Goal: Transaction & Acquisition: Purchase product/service

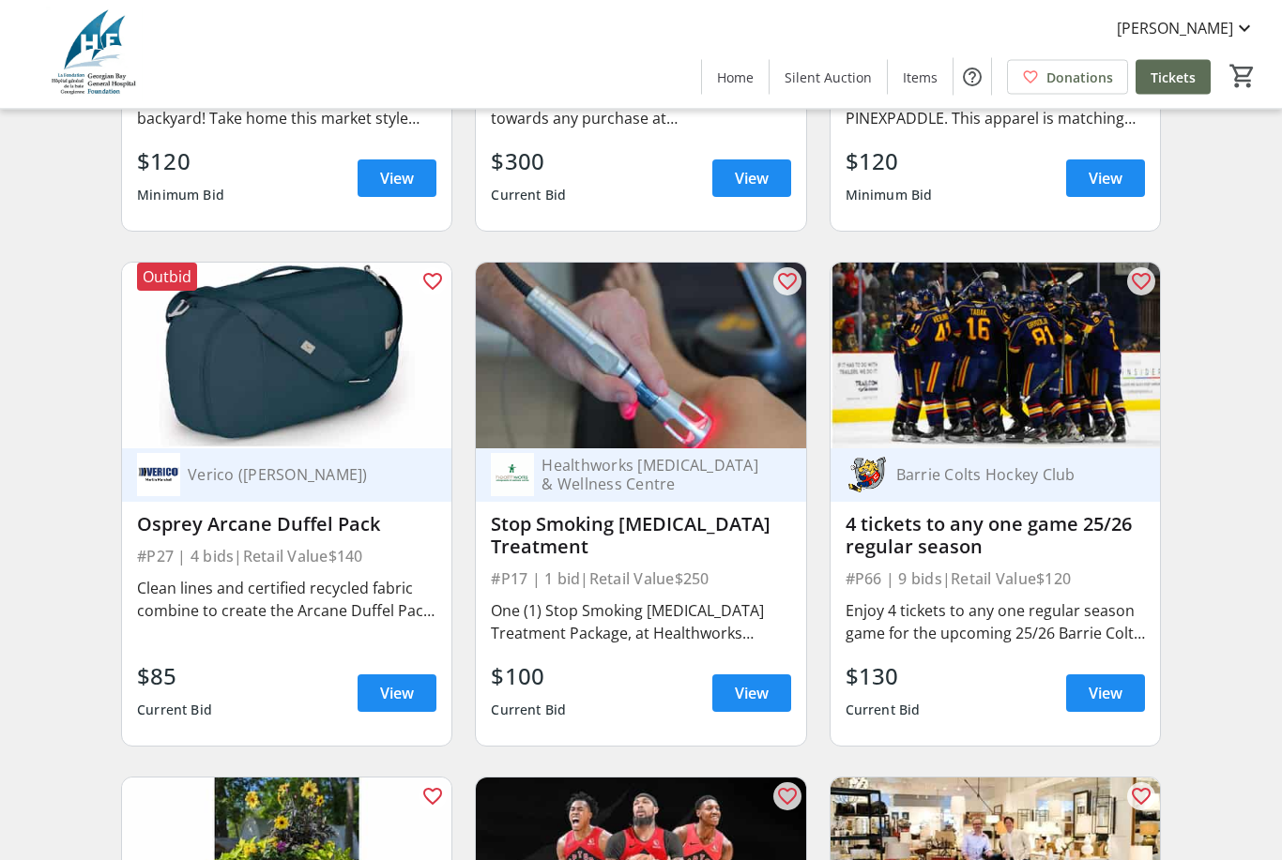
scroll to position [13458, 0]
click at [395, 707] on span at bounding box center [397, 693] width 79 height 45
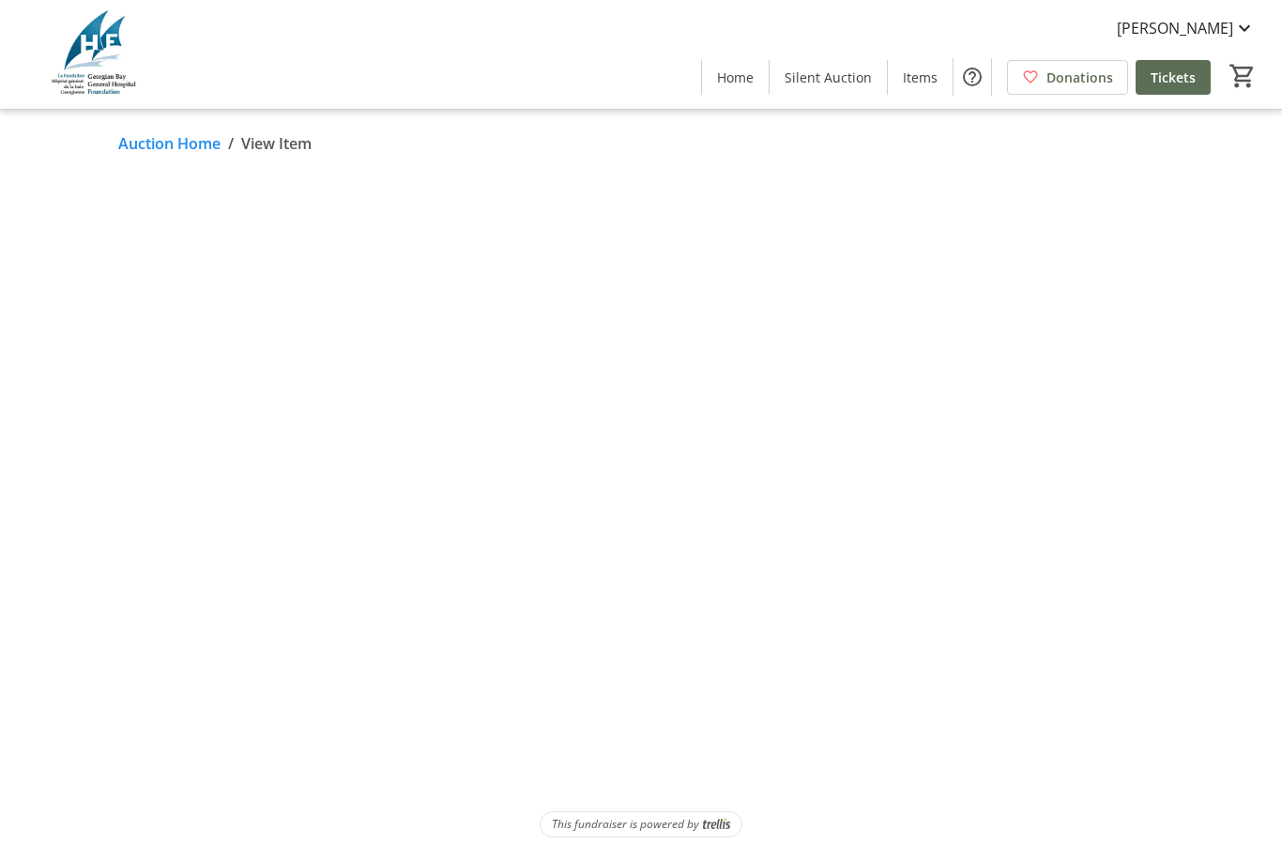
scroll to position [60, 0]
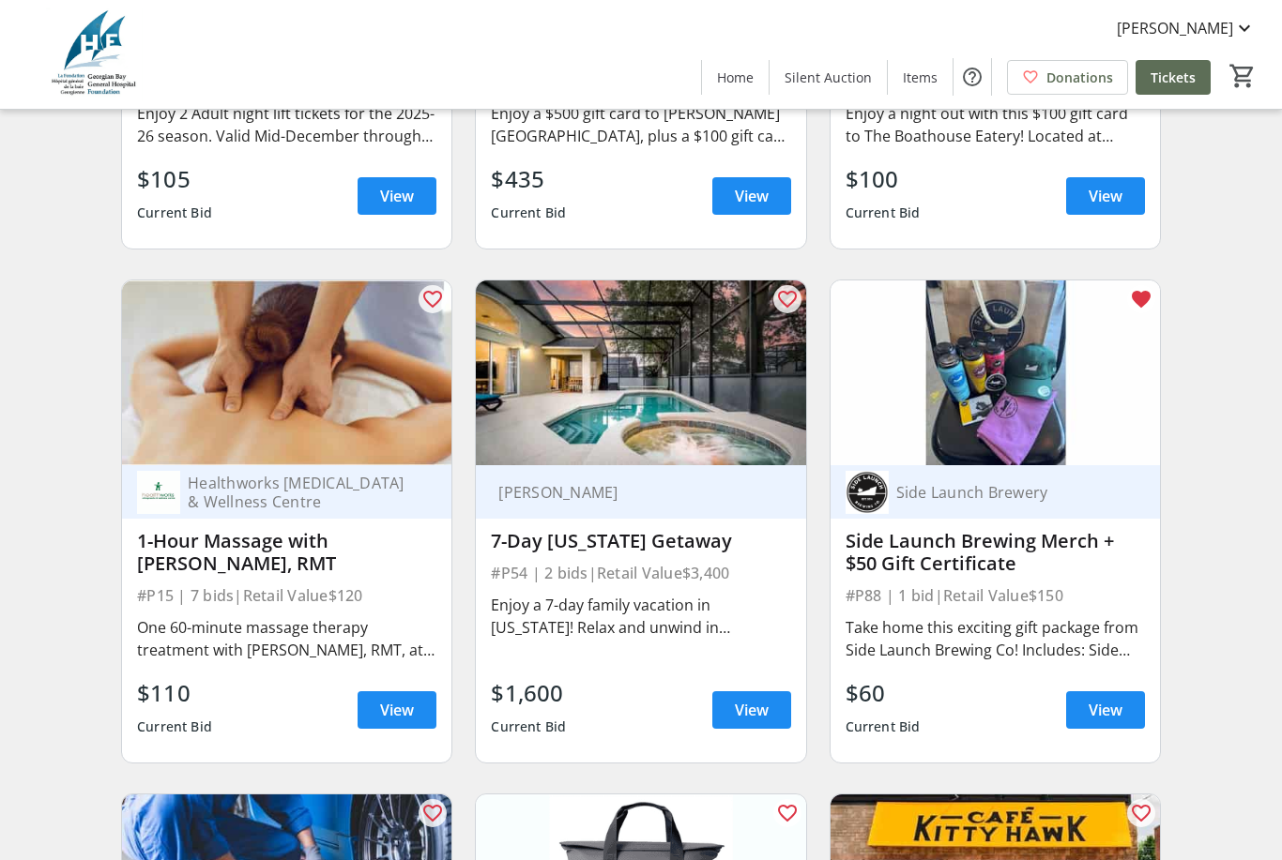
scroll to position [3663, 0]
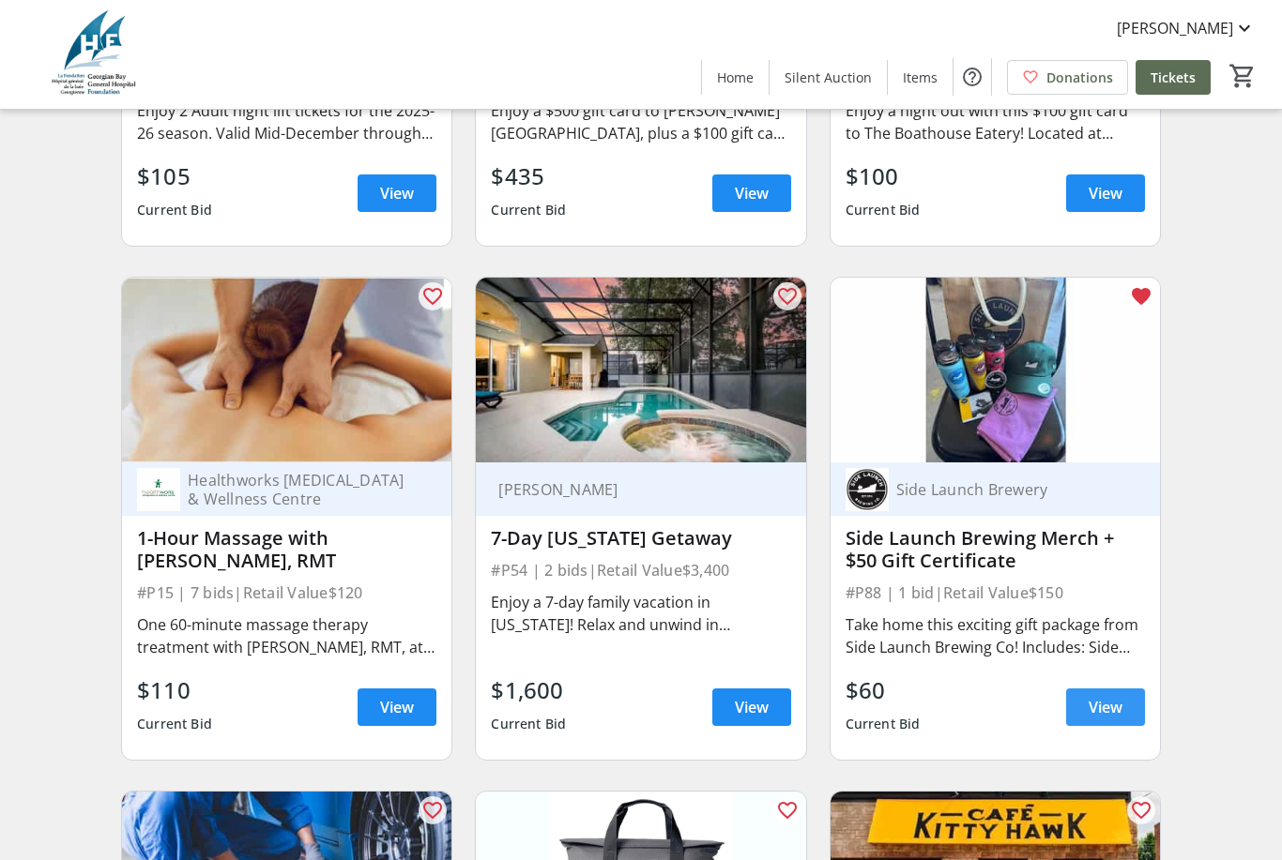
click at [1101, 720] on span at bounding box center [1105, 707] width 79 height 45
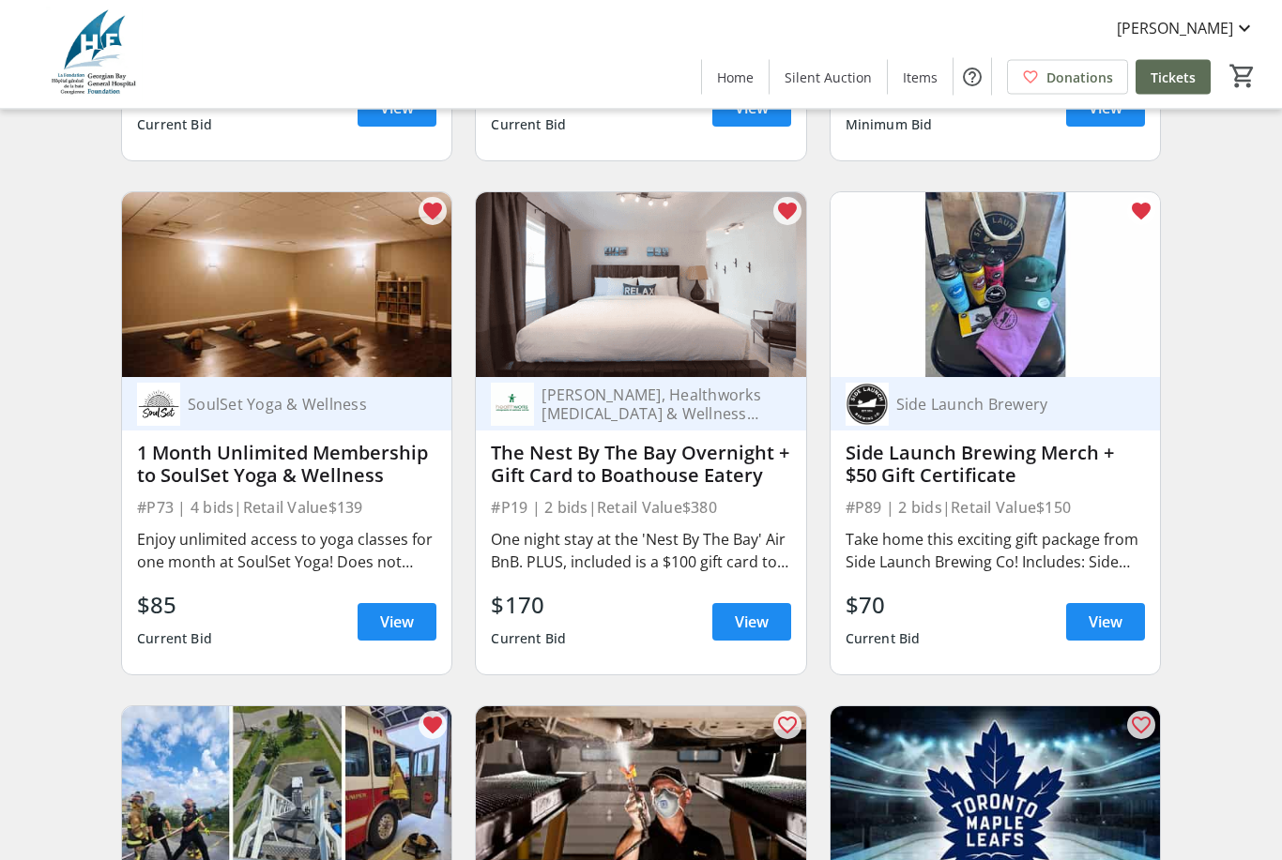
scroll to position [6323, 0]
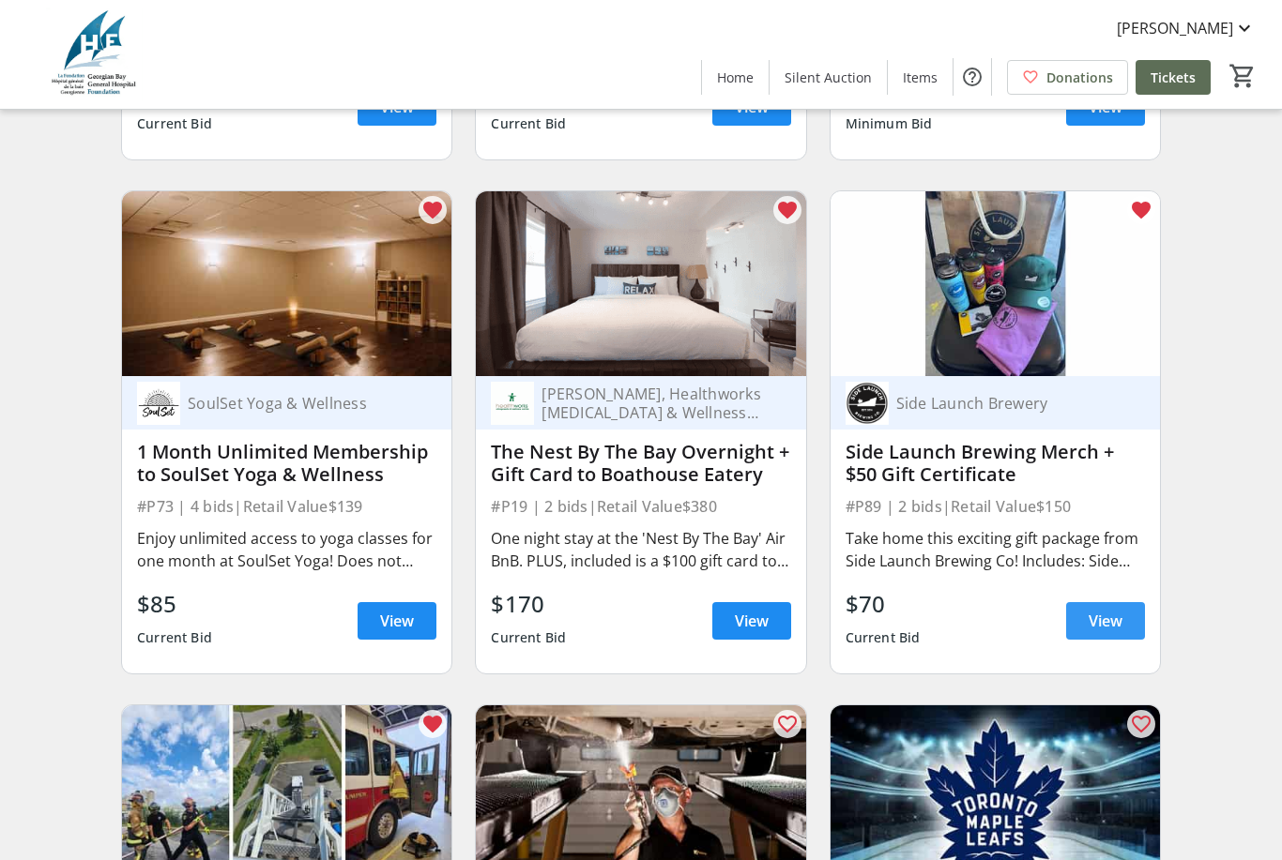
click at [1114, 632] on span "View" at bounding box center [1105, 621] width 34 height 23
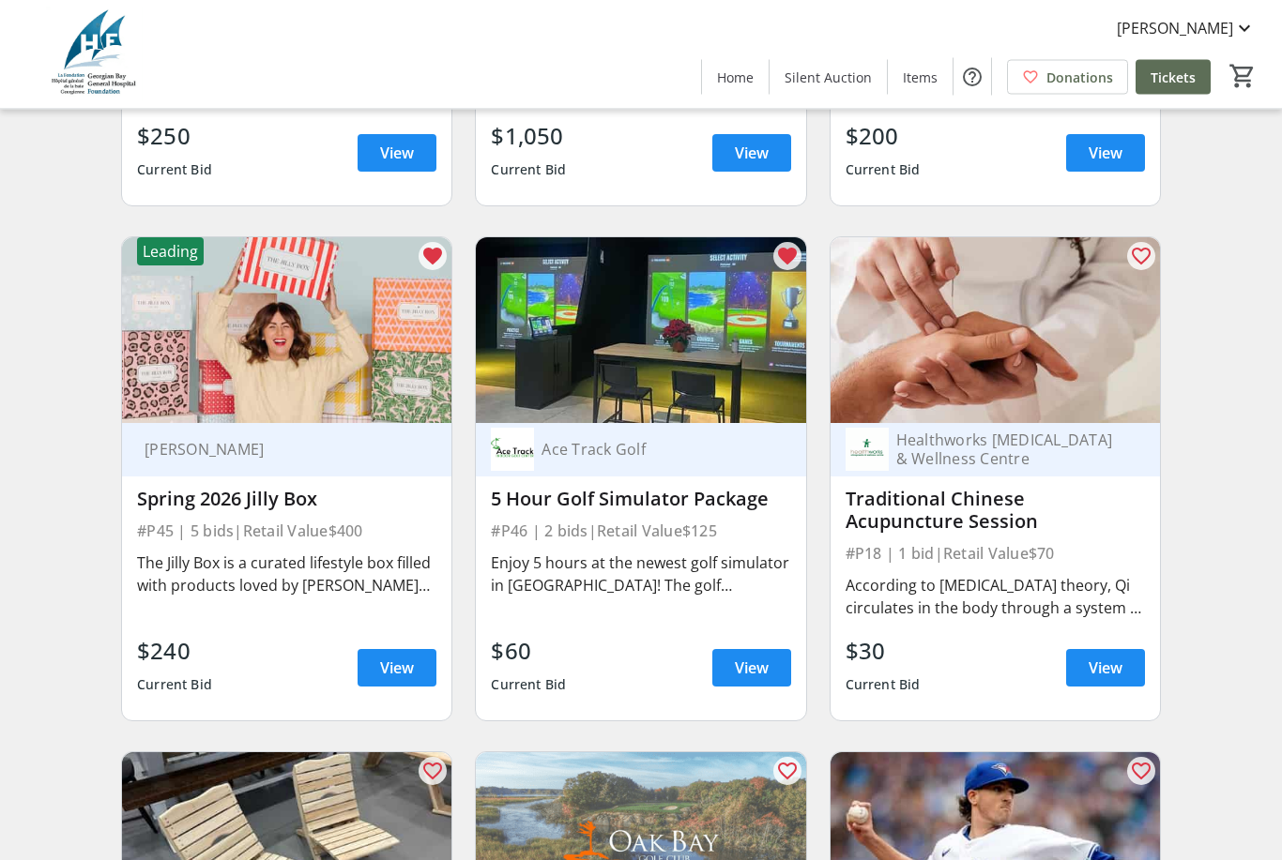
scroll to position [9880, 0]
click at [386, 671] on span "View" at bounding box center [397, 668] width 34 height 23
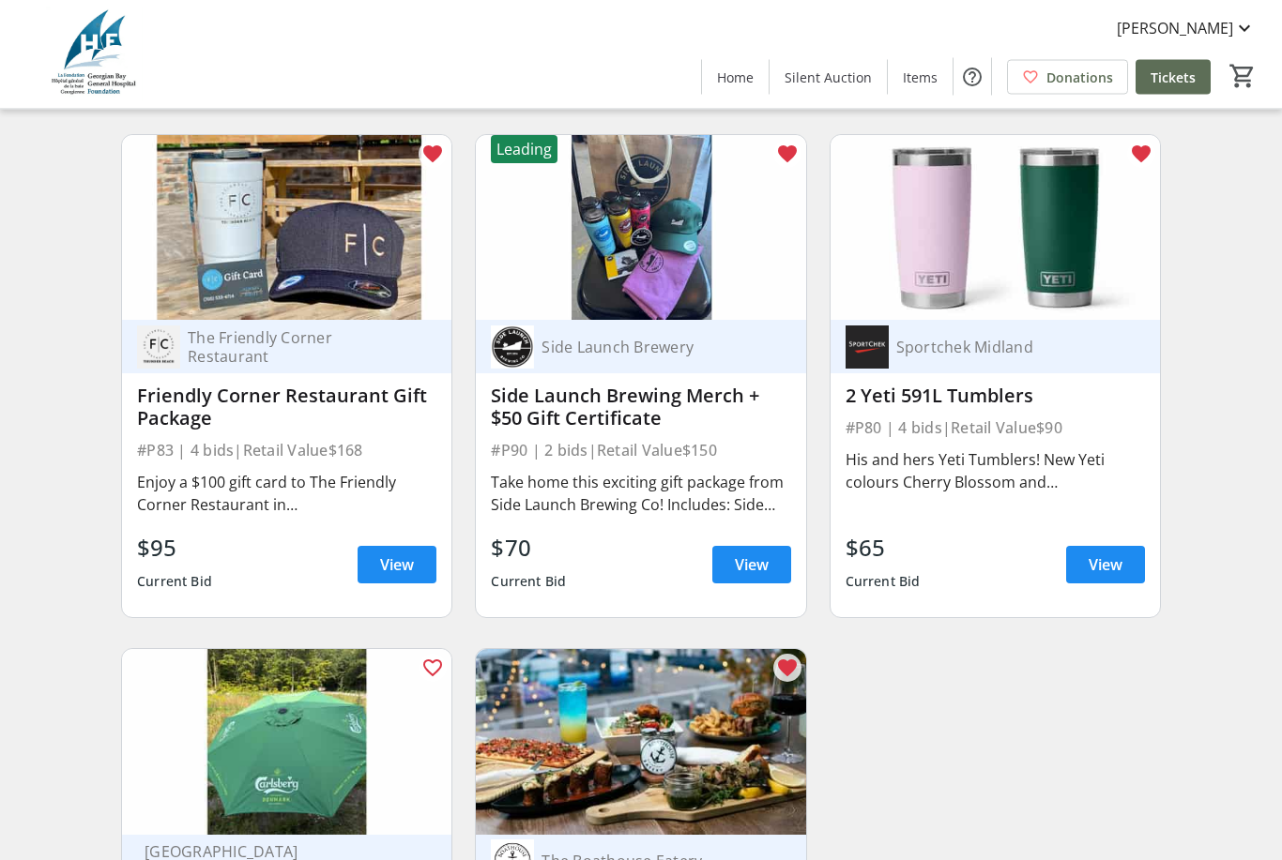
scroll to position [16652, 0]
click at [735, 572] on span "View" at bounding box center [752, 565] width 34 height 23
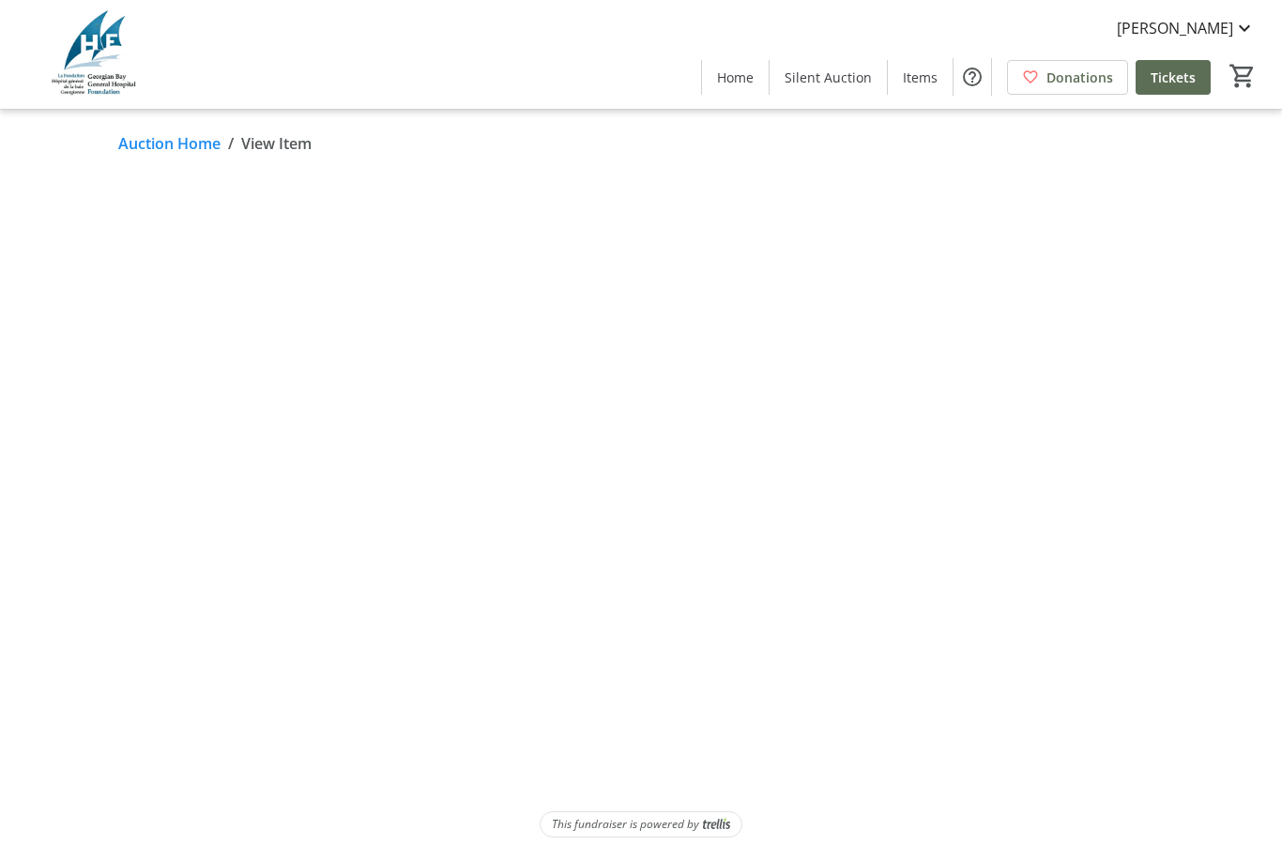
scroll to position [60, 0]
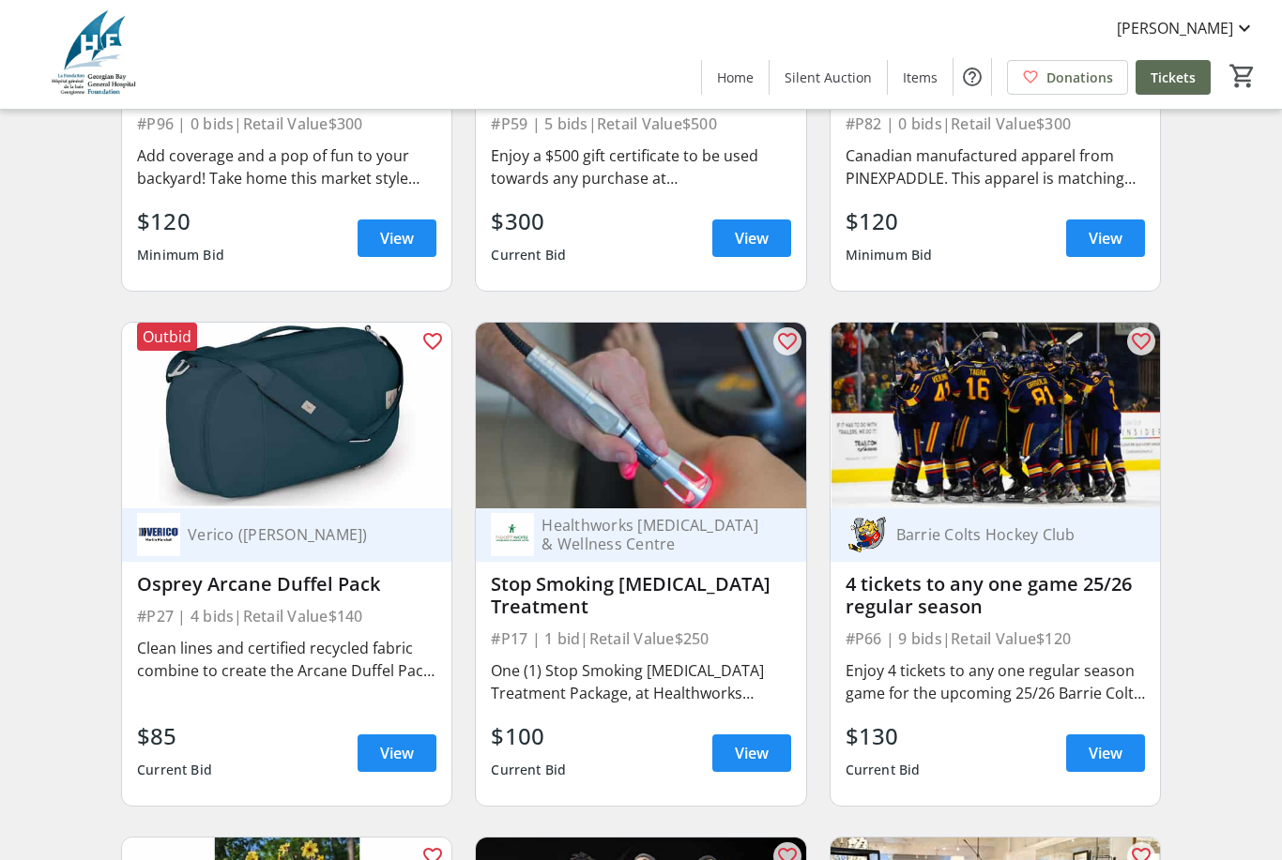
scroll to position [13397, 0]
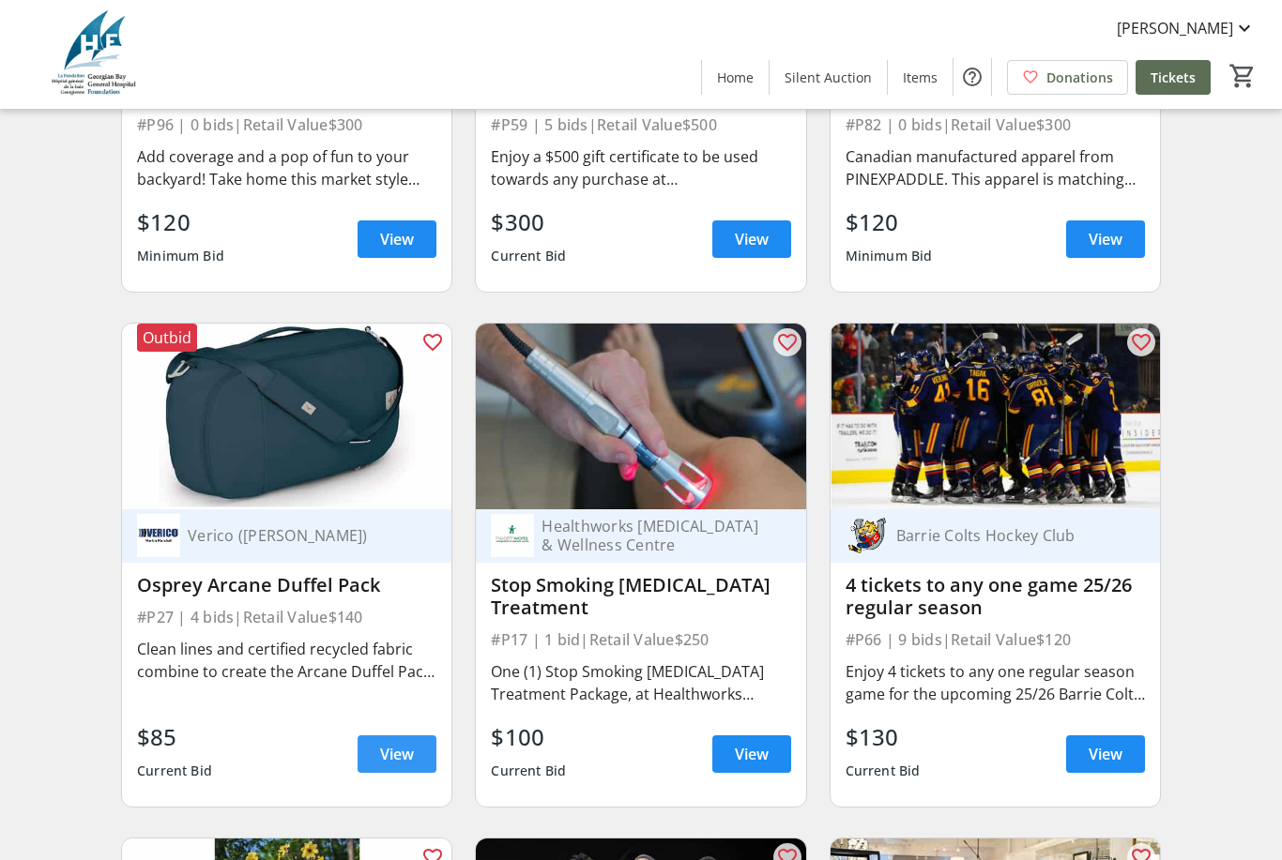
click at [408, 757] on span "View" at bounding box center [397, 754] width 34 height 23
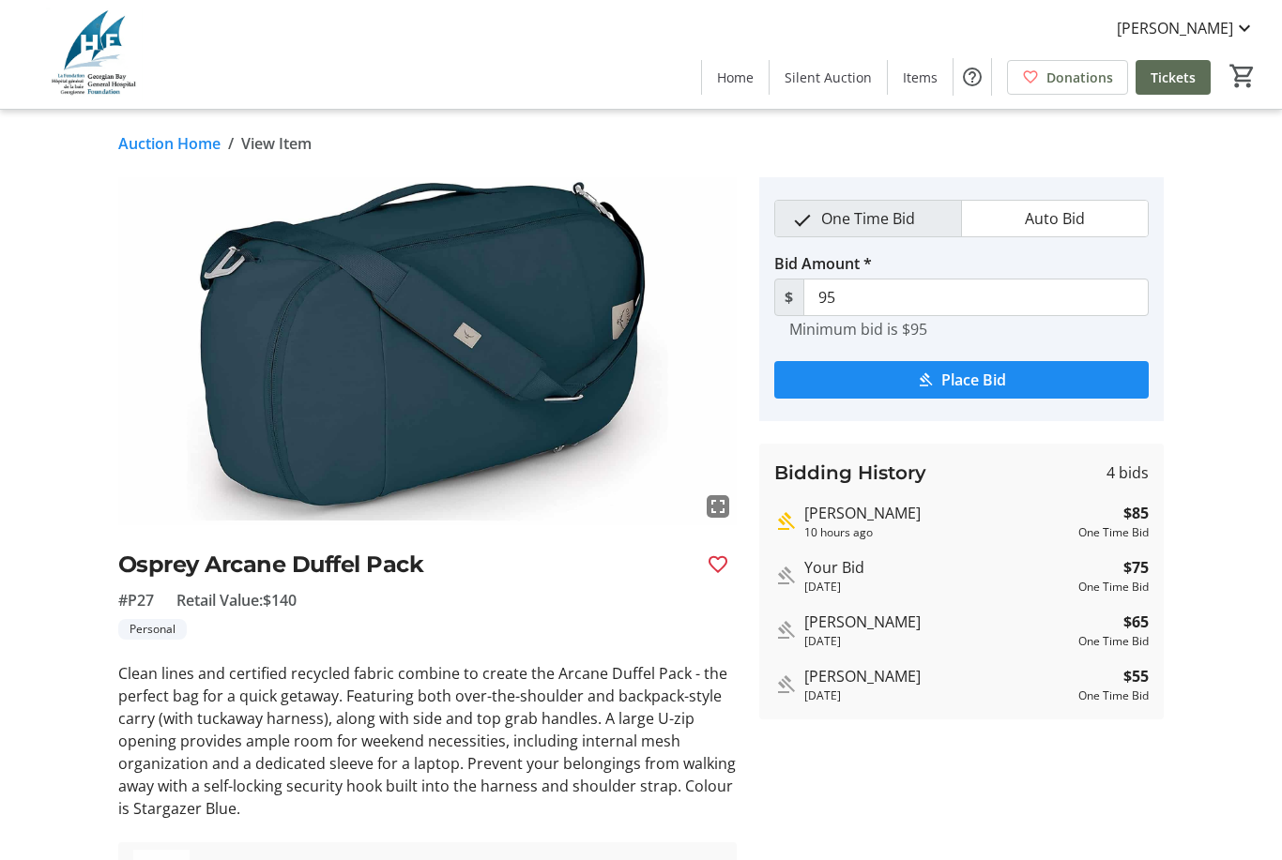
click at [719, 514] on mat-icon "fullscreen" at bounding box center [718, 506] width 23 height 23
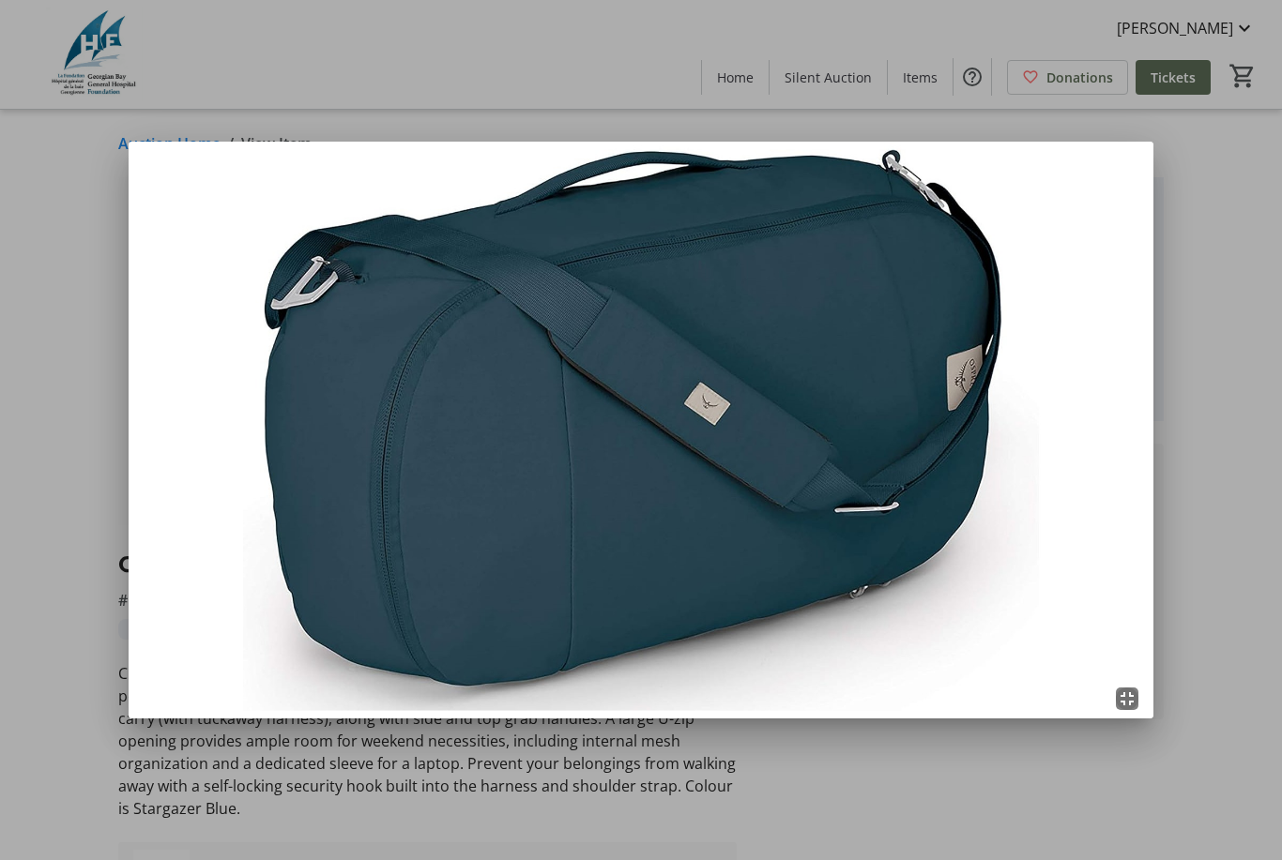
click at [130, 548] on img at bounding box center [642, 430] width 1026 height 577
click at [1133, 694] on mat-icon "fullscreen_exit" at bounding box center [1127, 699] width 23 height 23
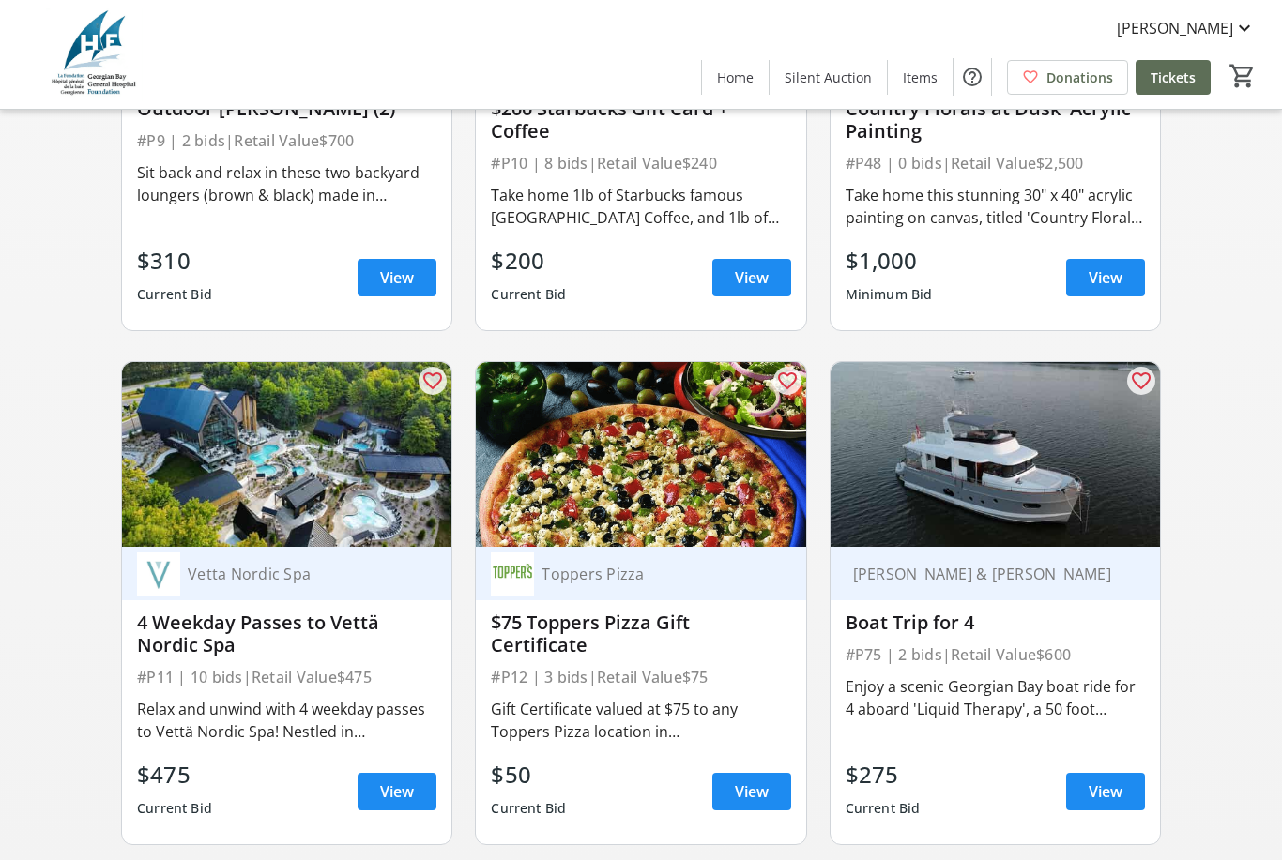
scroll to position [2547, 0]
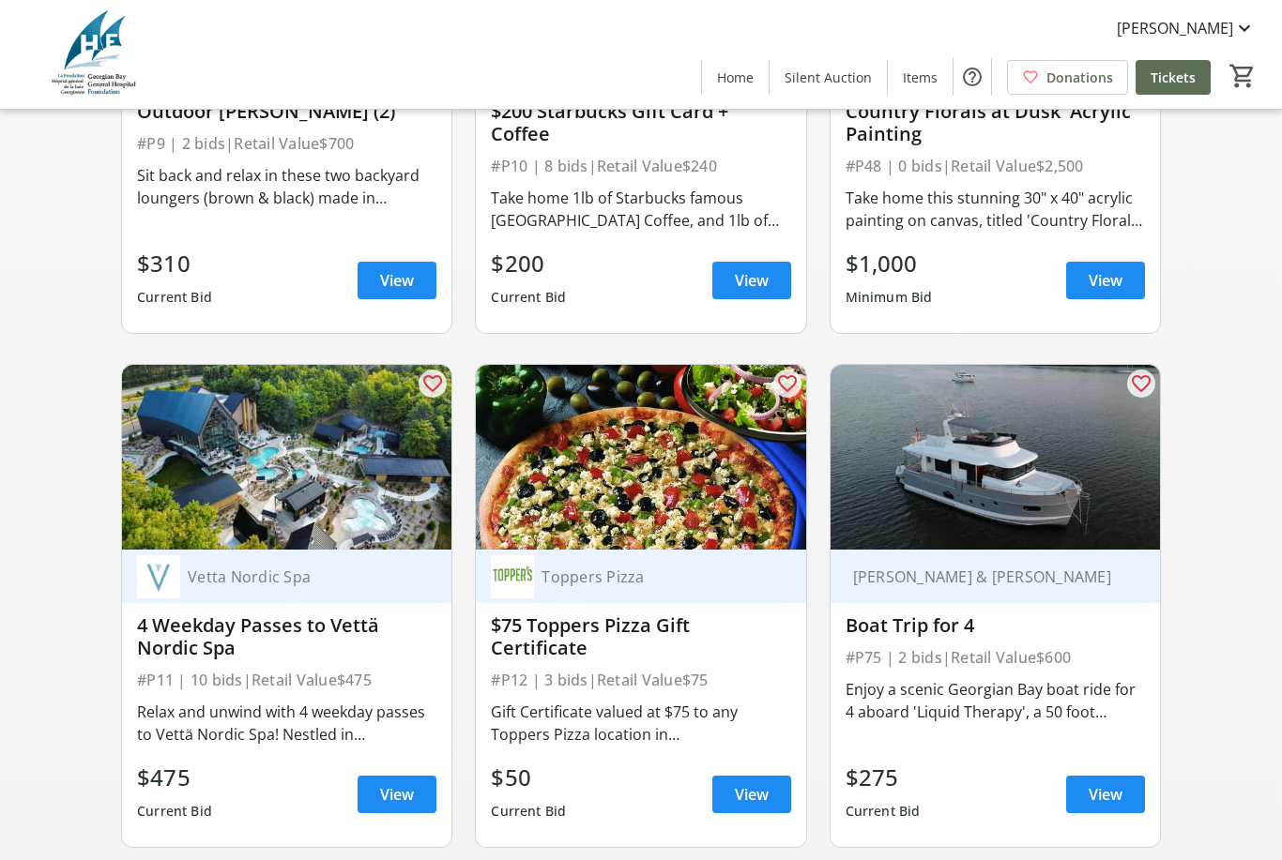
click at [1095, 828] on div "$275 Current Bid View" at bounding box center [994, 795] width 299 height 68
click at [1115, 805] on span "View" at bounding box center [1105, 795] width 34 height 23
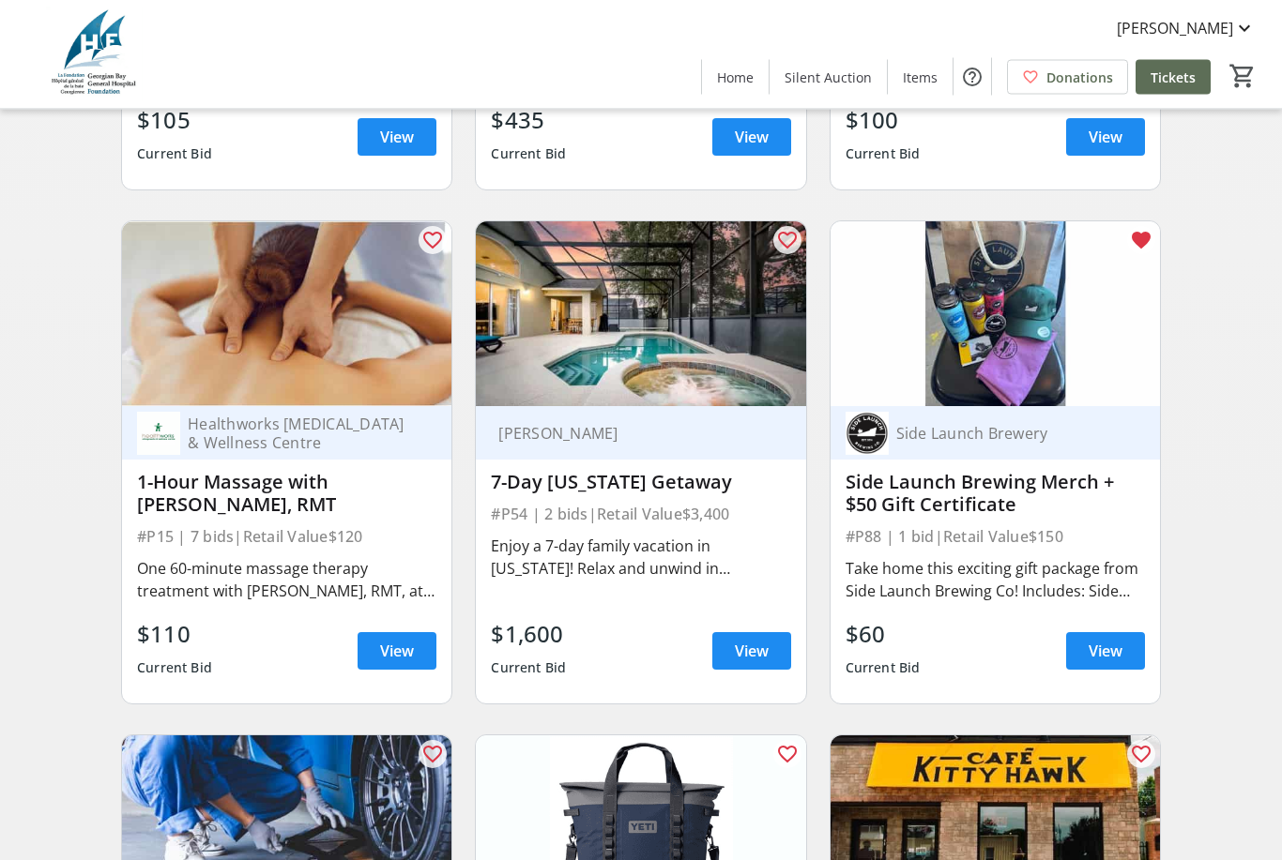
scroll to position [3720, 0]
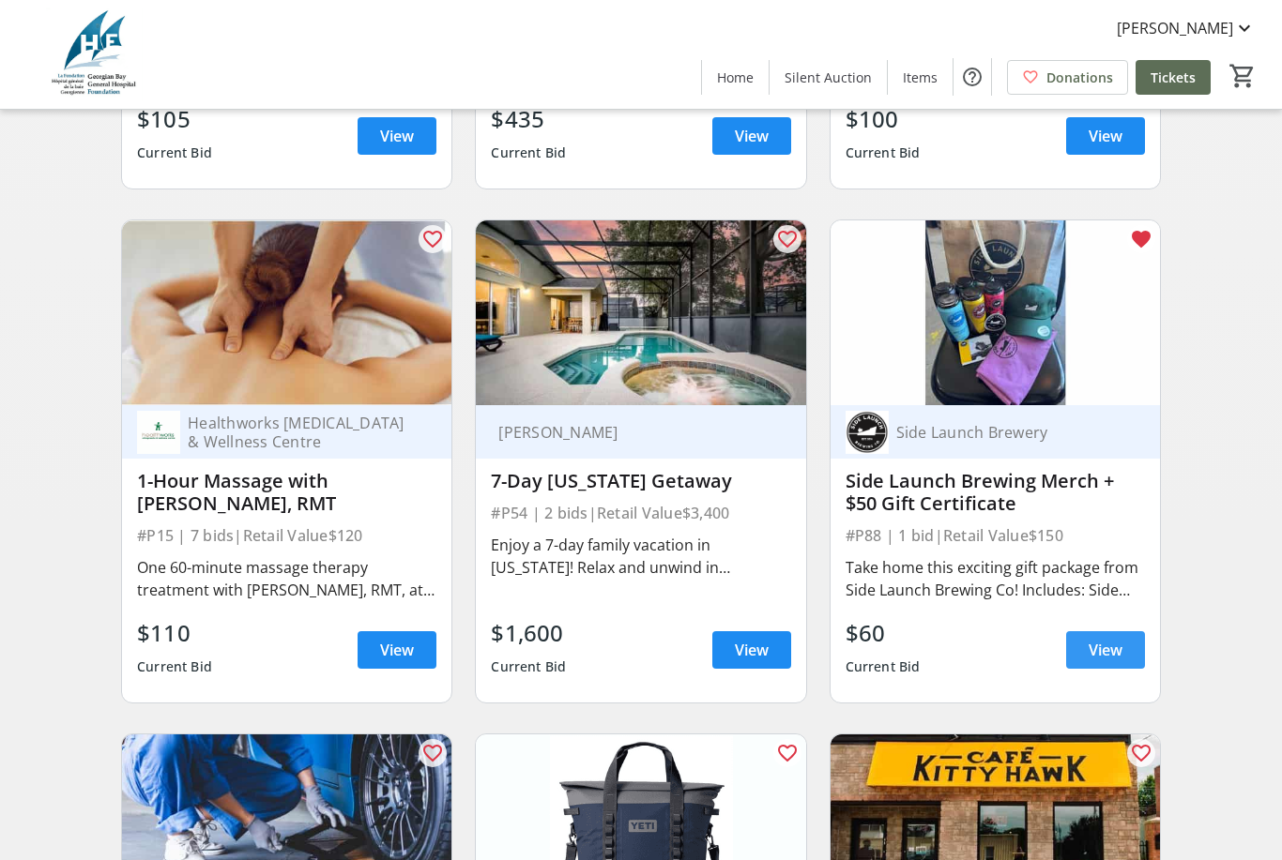
click at [1103, 662] on span "View" at bounding box center [1105, 650] width 34 height 23
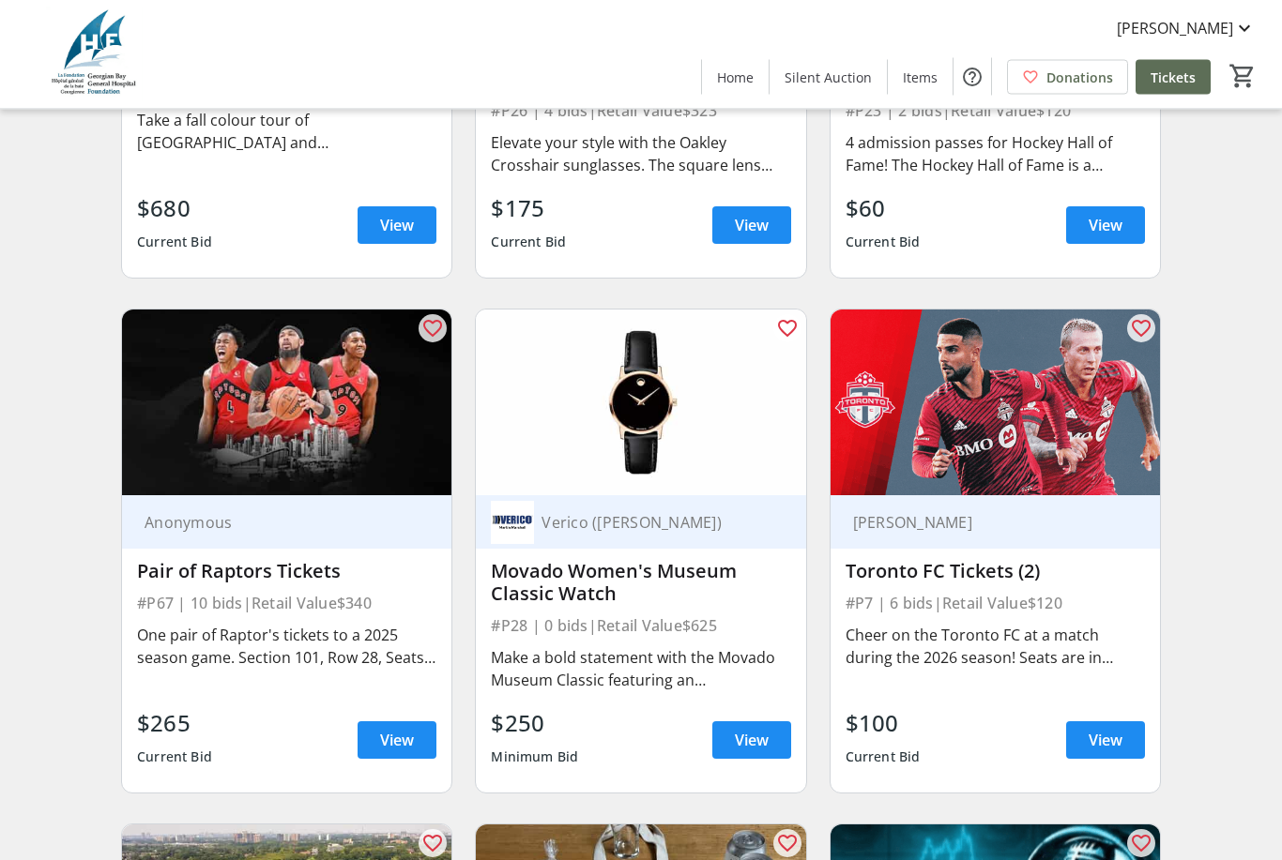
scroll to position [5175, 0]
click at [1250, 39] on span at bounding box center [1186, 28] width 169 height 45
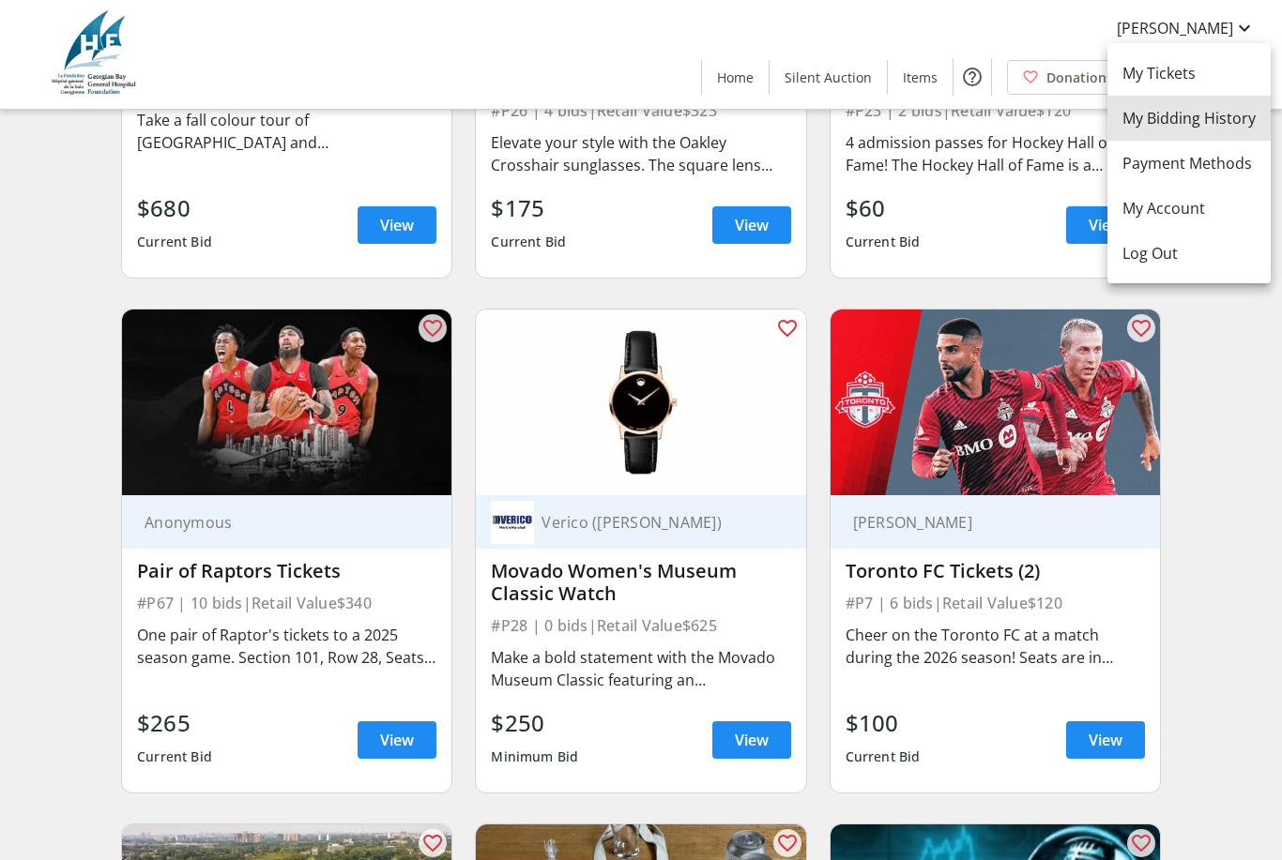
click at [1217, 116] on span "My Bidding History" at bounding box center [1188, 118] width 133 height 23
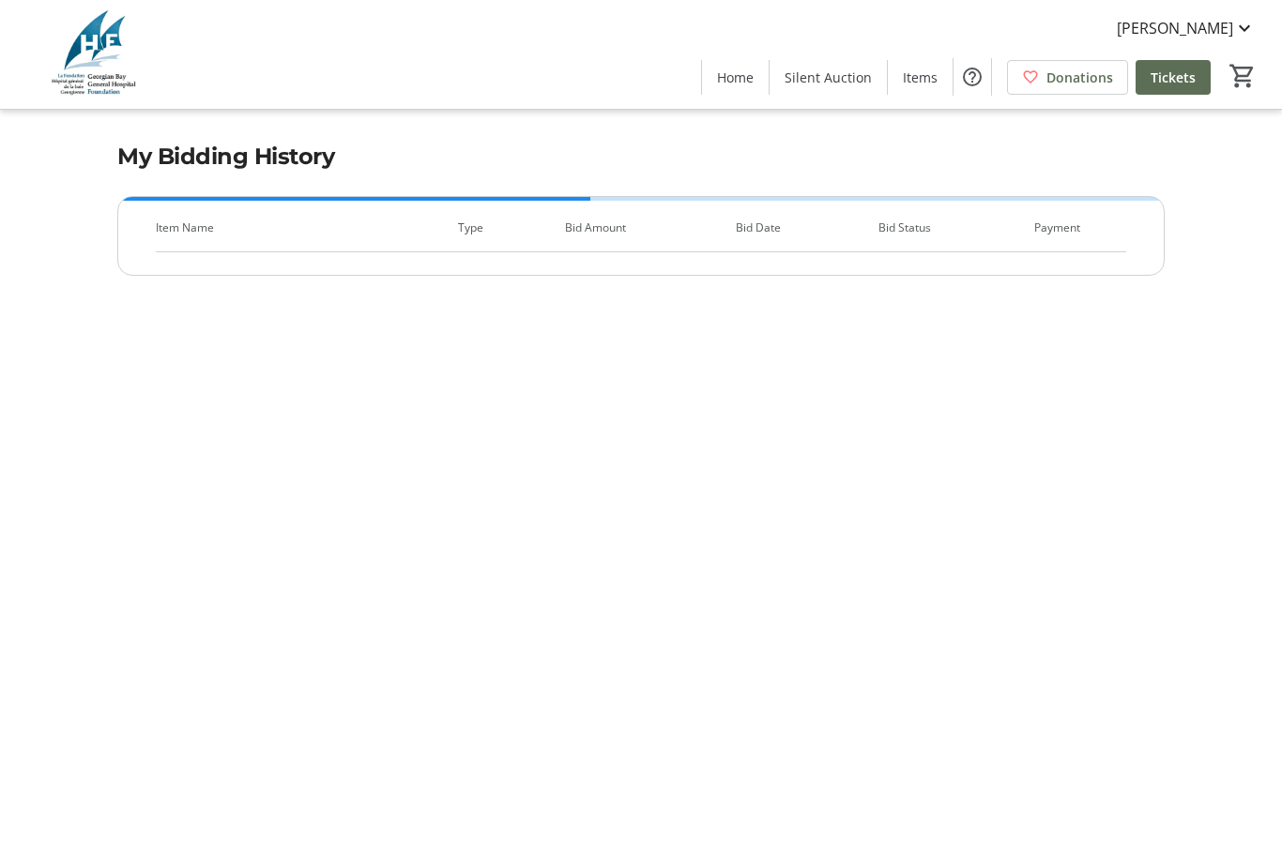
scroll to position [60, 0]
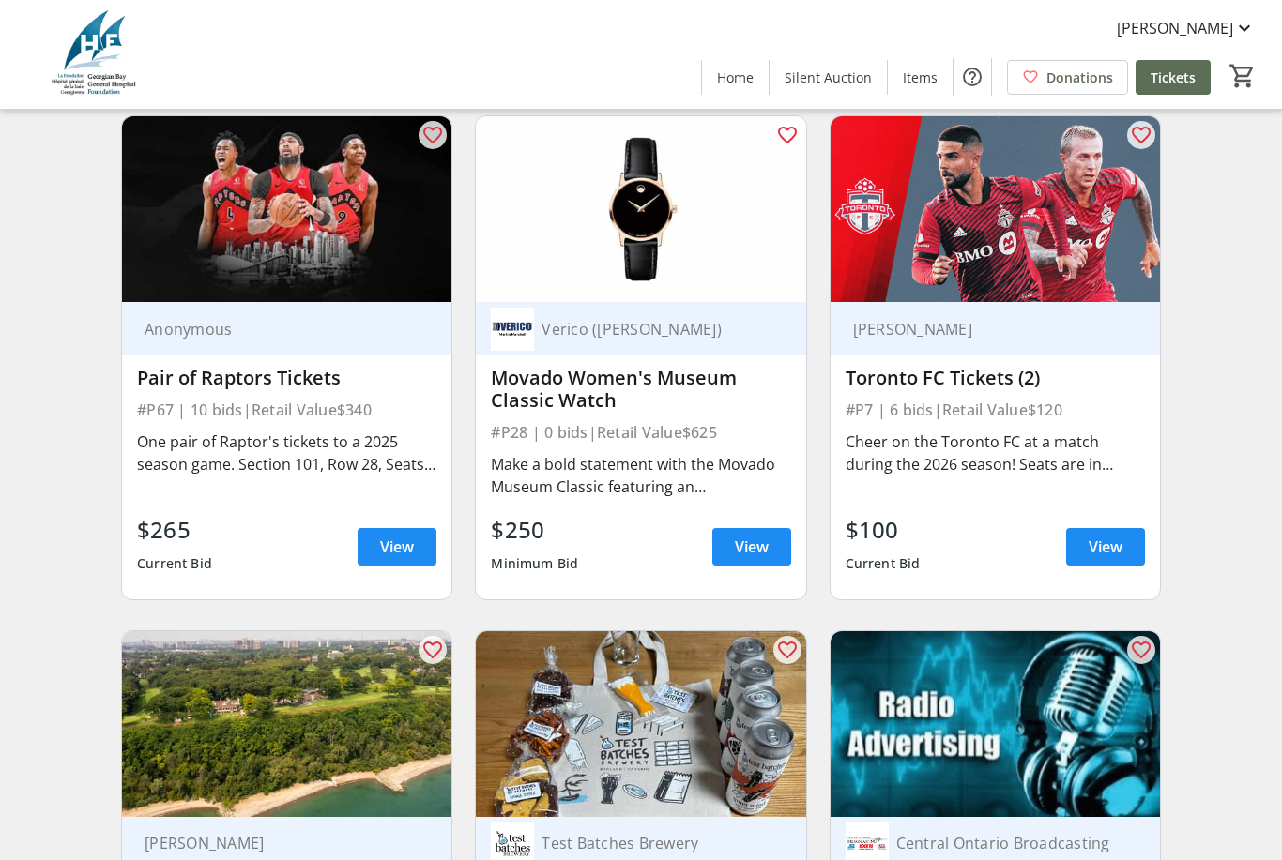
scroll to position [5386, 0]
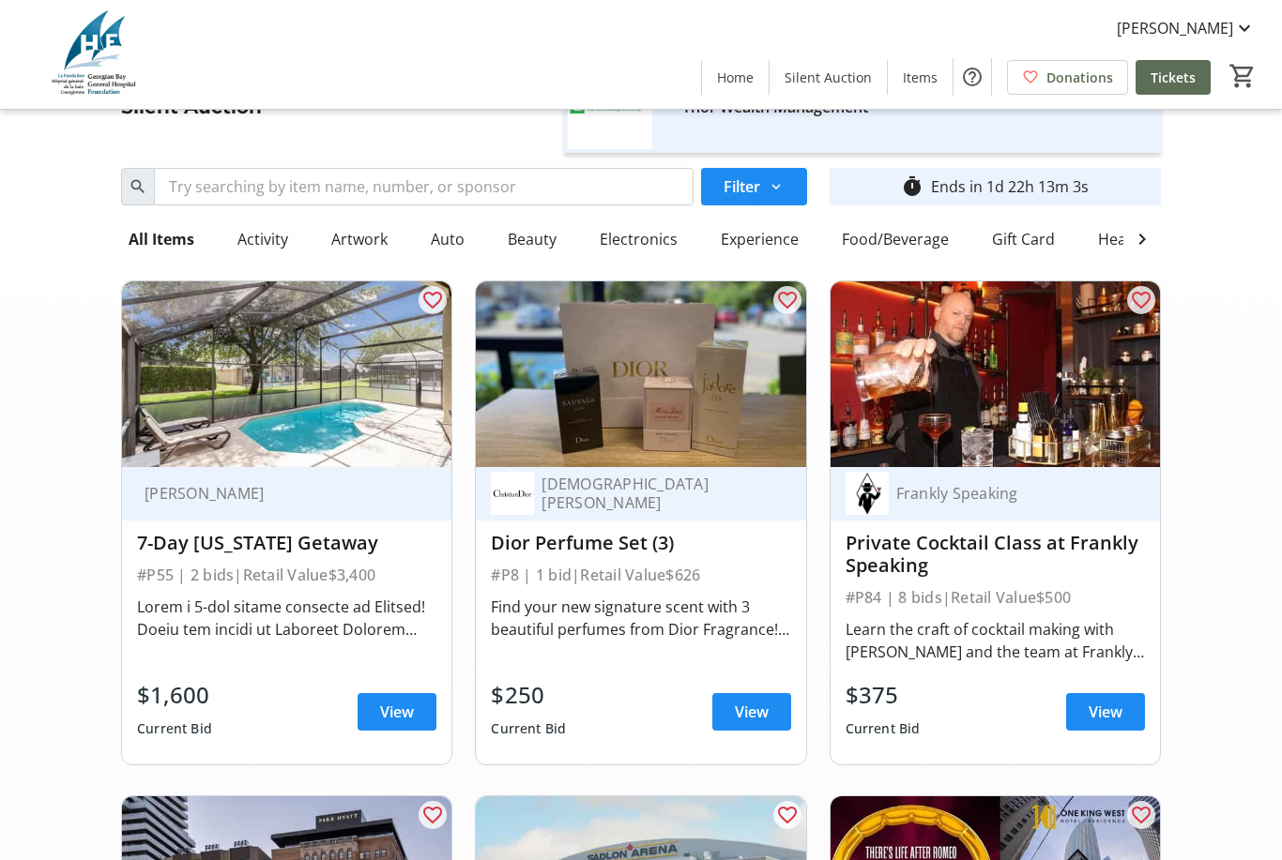
scroll to position [59, 0]
